Goal: Check status: Check status

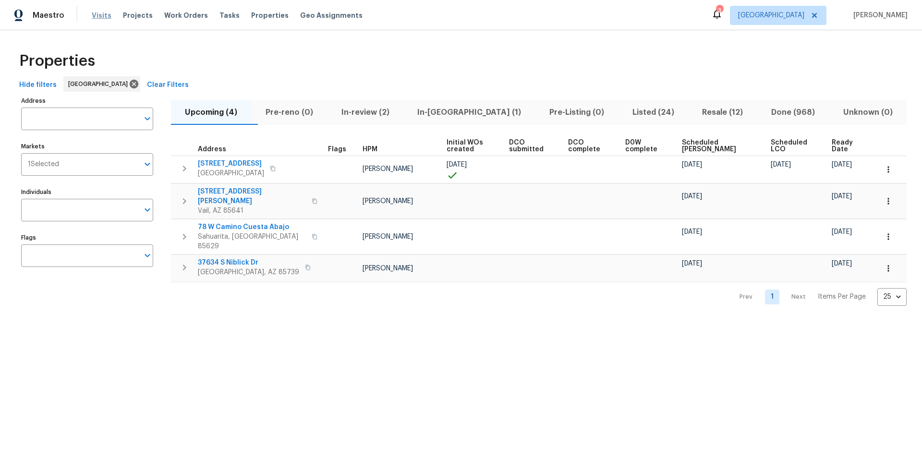
click at [96, 14] on span "Visits" at bounding box center [102, 16] width 20 height 10
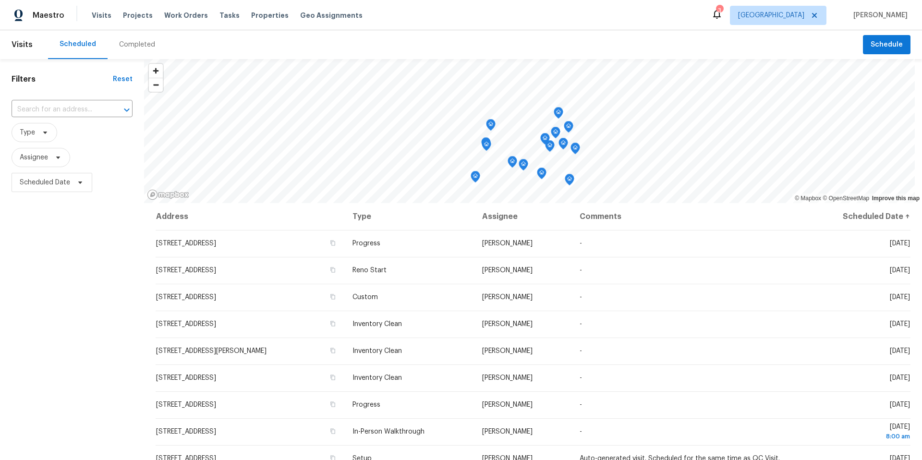
click at [135, 45] on div "Completed" at bounding box center [137, 45] width 36 height 10
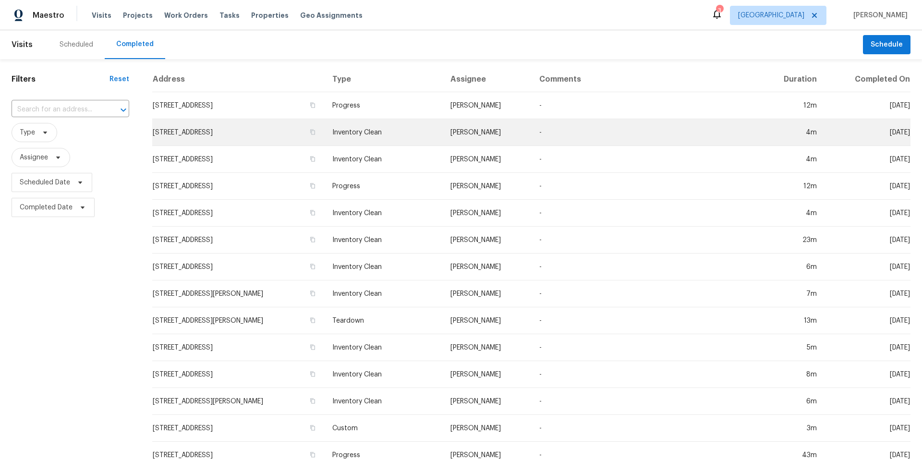
click at [630, 138] on td "-" at bounding box center [645, 132] width 228 height 27
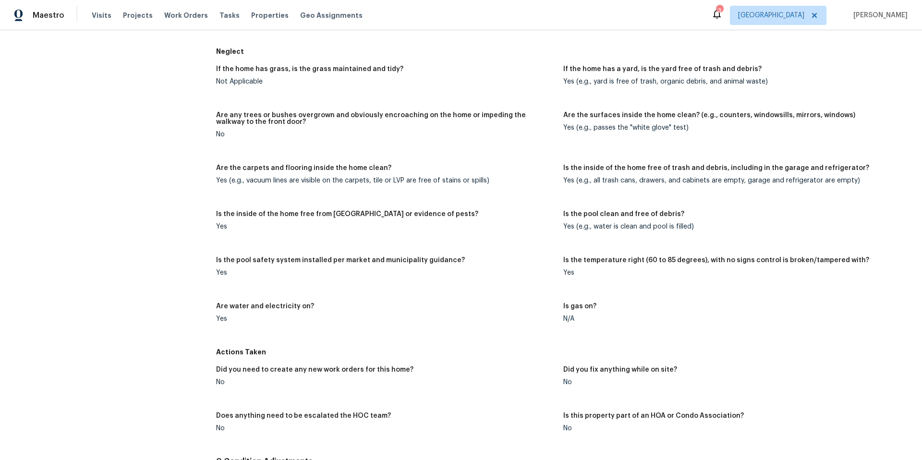
scroll to position [640, 0]
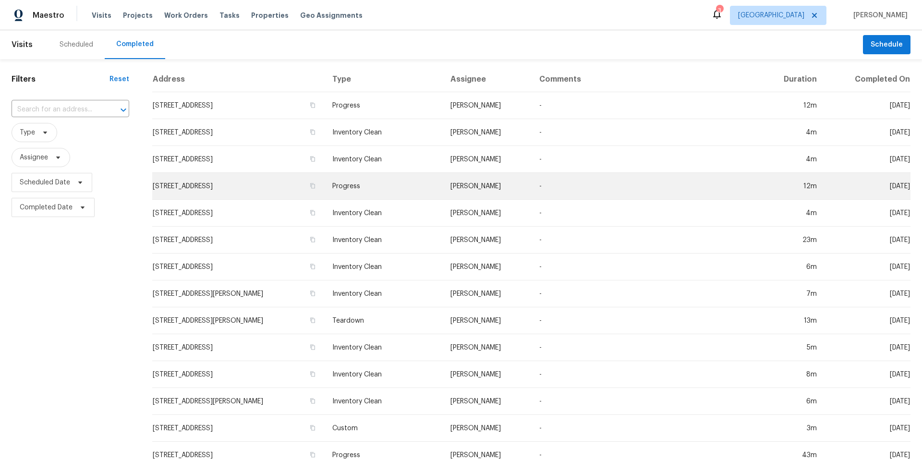
click at [589, 188] on td "-" at bounding box center [645, 186] width 228 height 27
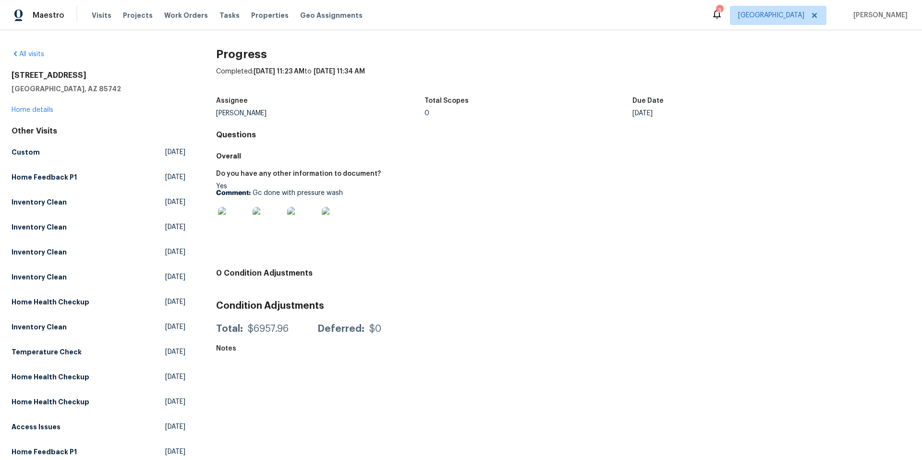
click at [231, 225] on img at bounding box center [233, 222] width 31 height 31
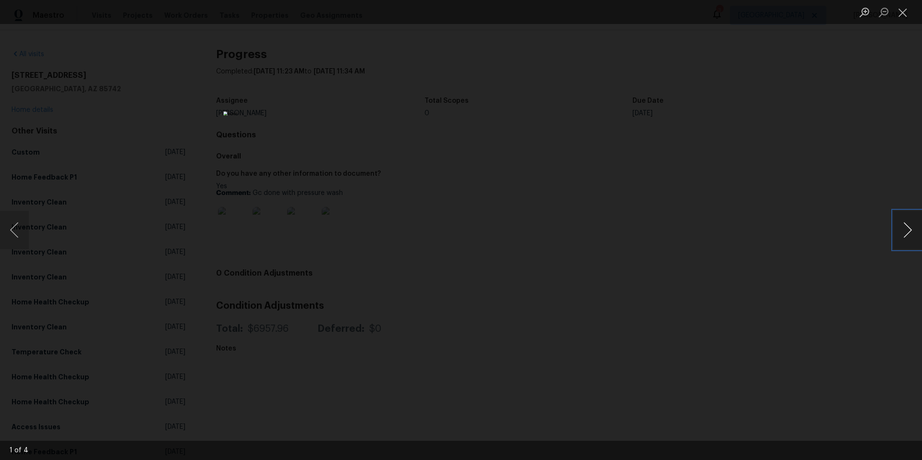
click at [902, 229] on button "Next image" at bounding box center [907, 230] width 29 height 38
click at [692, 123] on div "Lightbox" at bounding box center [461, 230] width 922 height 460
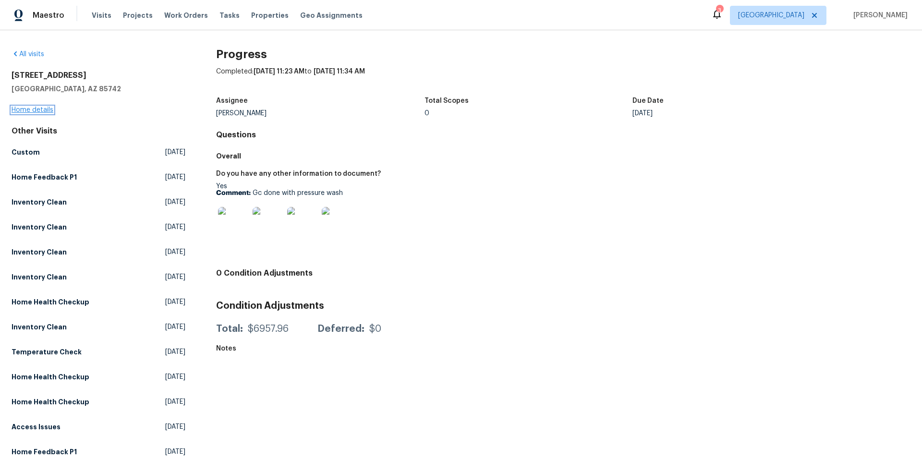
click at [33, 109] on link "Home details" at bounding box center [33, 110] width 42 height 7
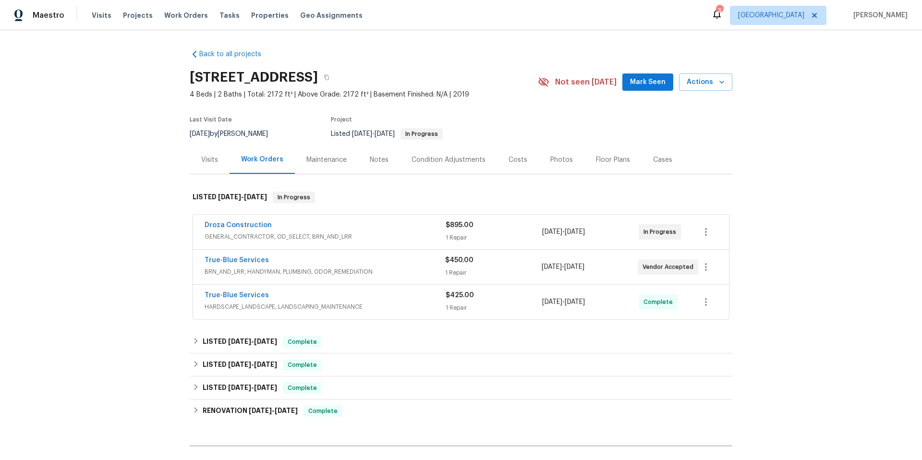
click at [394, 294] on div "True-Blue Services" at bounding box center [324, 296] width 241 height 12
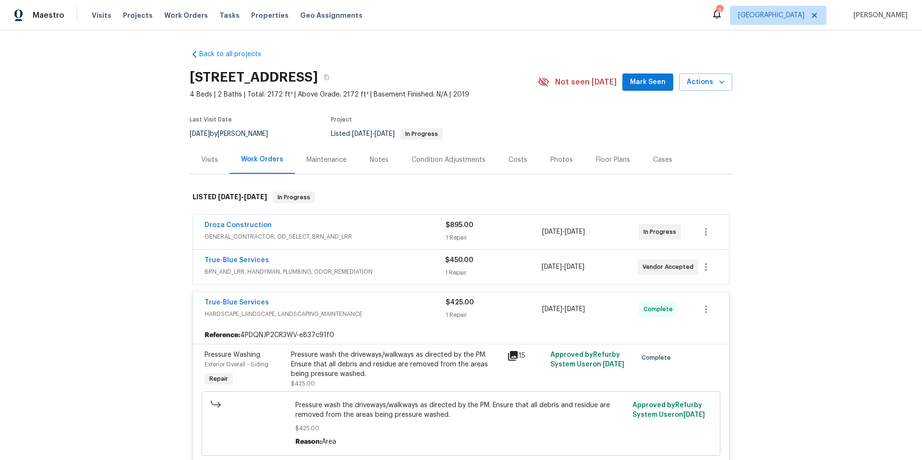
click at [394, 303] on div "True-Blue Services" at bounding box center [324, 304] width 241 height 12
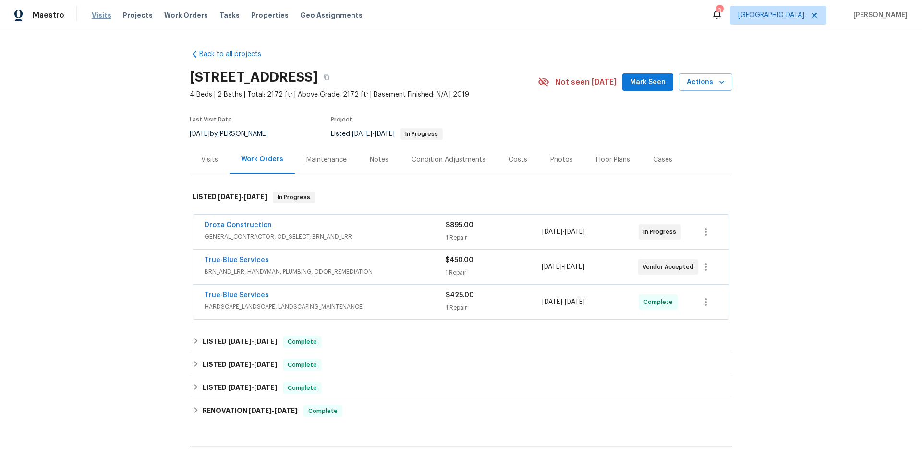
click at [99, 19] on span "Visits" at bounding box center [102, 16] width 20 height 10
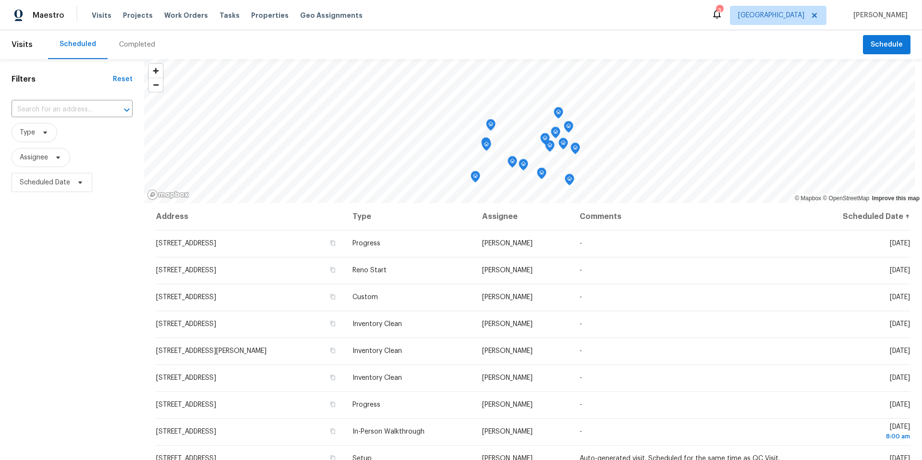
click at [137, 46] on div "Completed" at bounding box center [137, 45] width 36 height 10
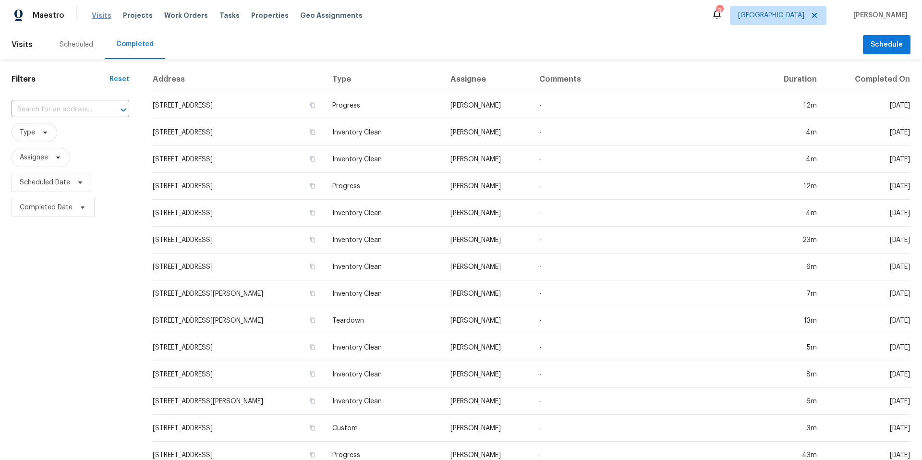
click at [103, 14] on span "Visits" at bounding box center [102, 16] width 20 height 10
click at [81, 44] on div "Scheduled" at bounding box center [77, 45] width 34 height 10
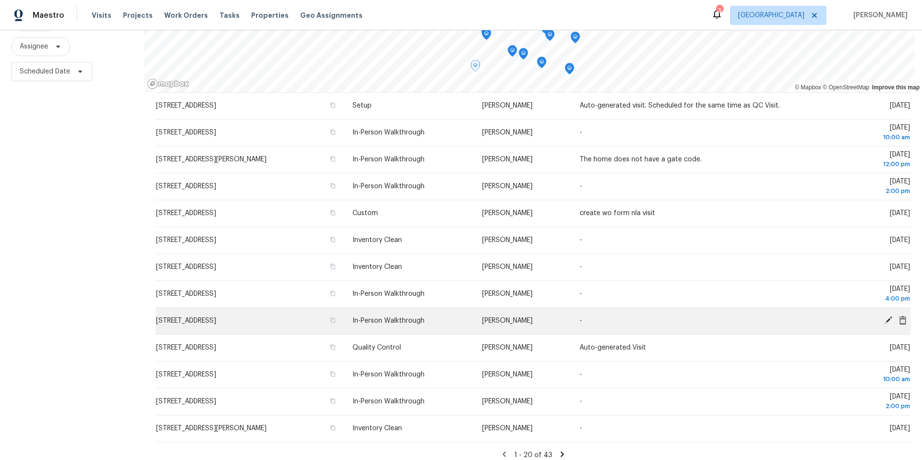
scroll to position [223, 0]
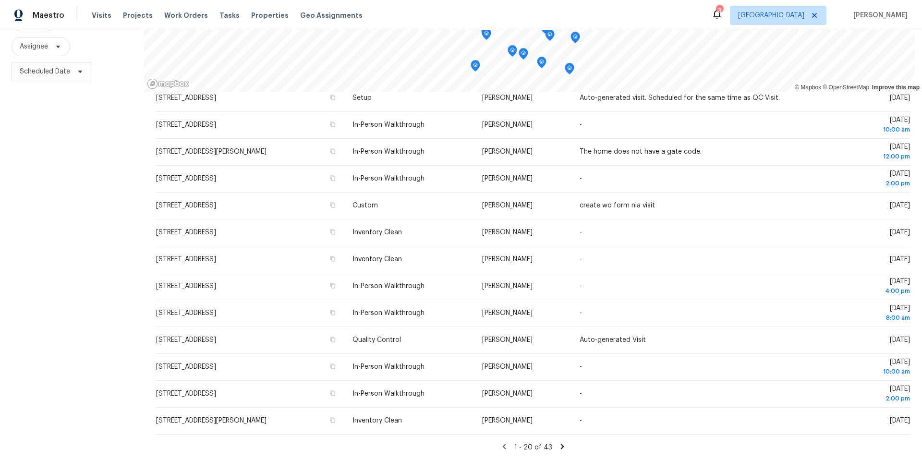
click at [558, 442] on icon at bounding box center [562, 446] width 9 height 9
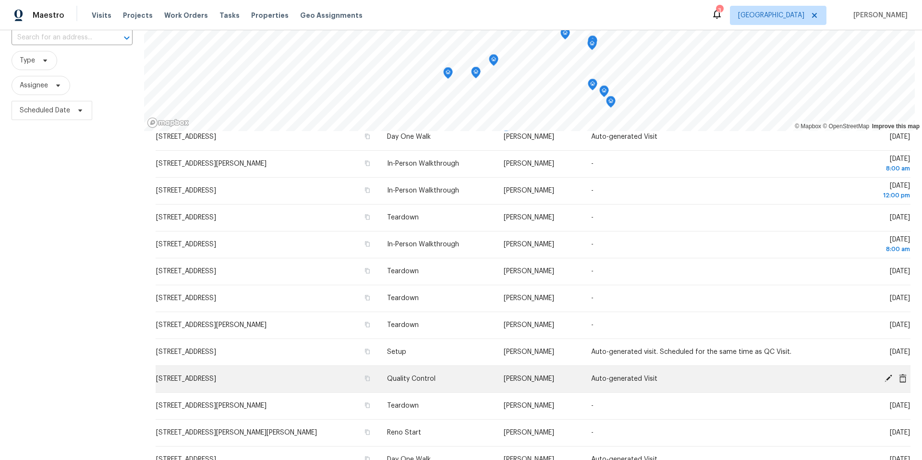
scroll to position [118, 0]
